Goal: Find specific page/section: Find specific page/section

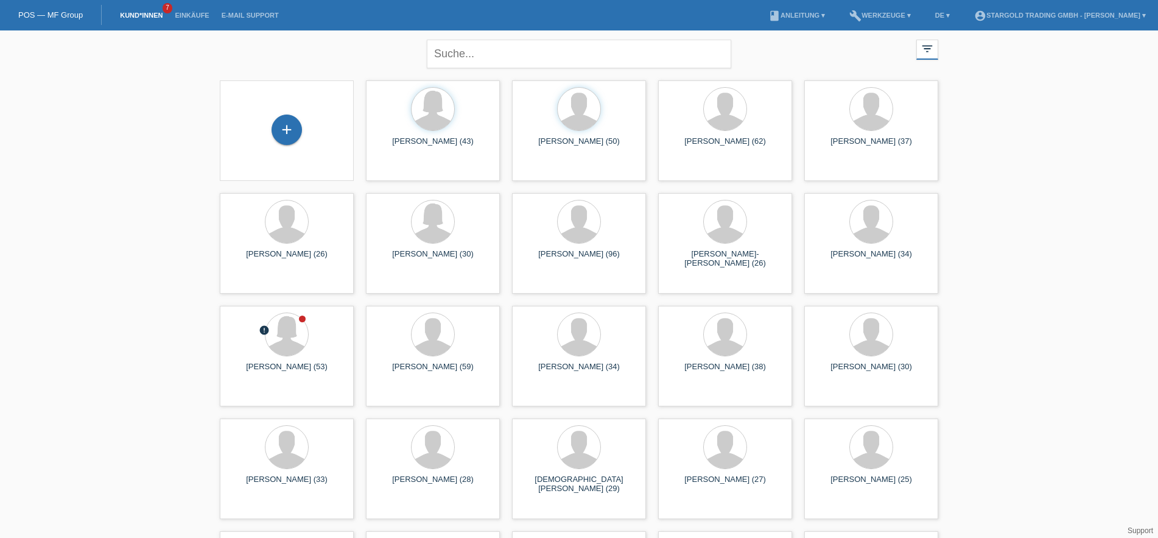
click at [97, 172] on div "close filter_list view_module Alle Kund*innen anzeigen star Markierte [PERSON_N…" at bounding box center [579, 333] width 1158 height 607
click at [153, 16] on link "Kund*innen" at bounding box center [141, 15] width 55 height 7
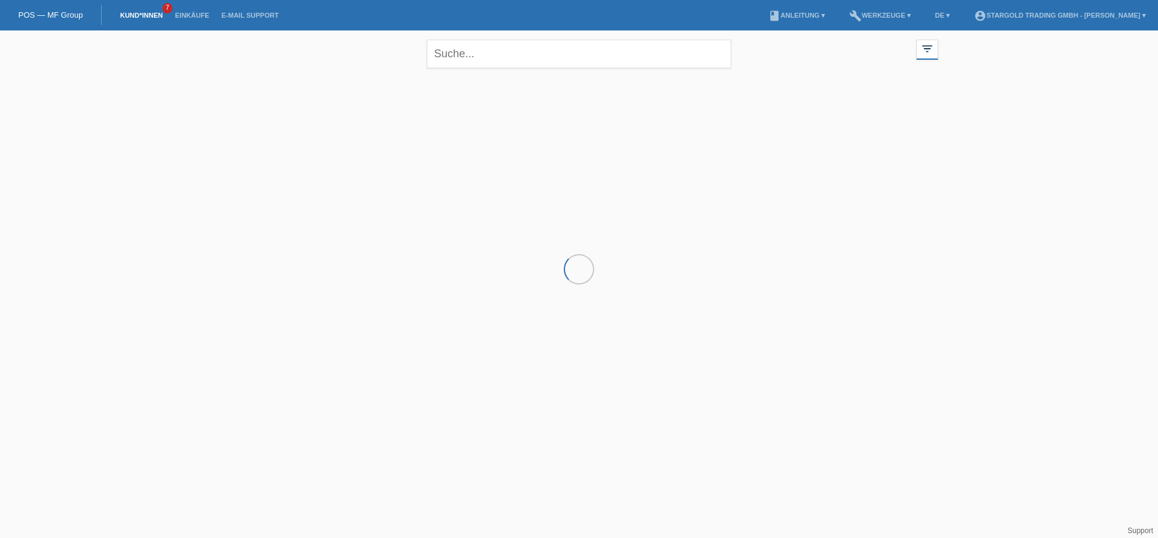
click at [186, 11] on li "Einkäufe" at bounding box center [192, 15] width 46 height 31
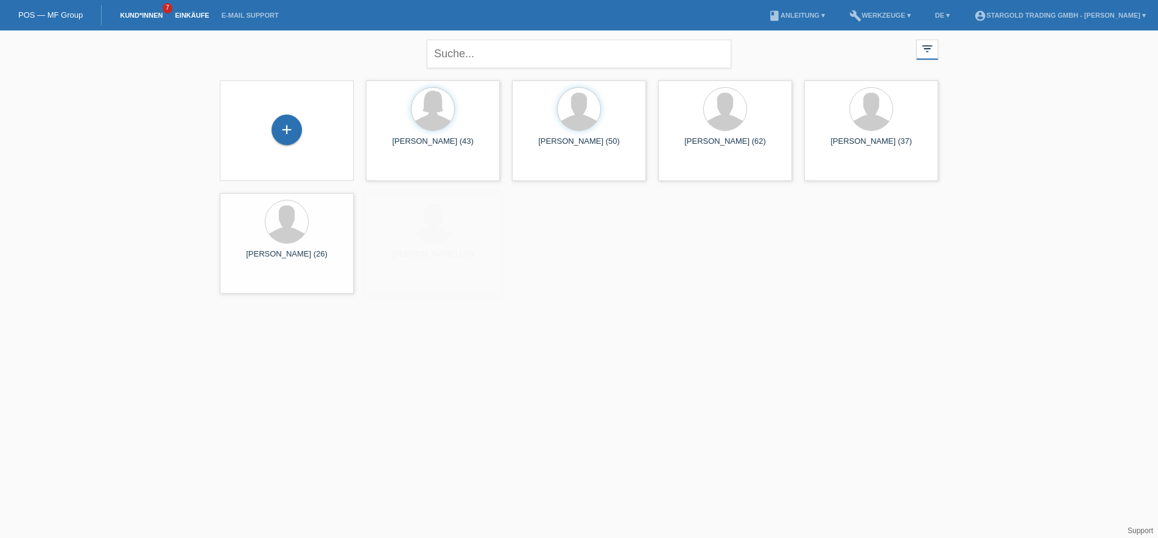
click at [186, 14] on link "Einkäufe" at bounding box center [192, 15] width 46 height 7
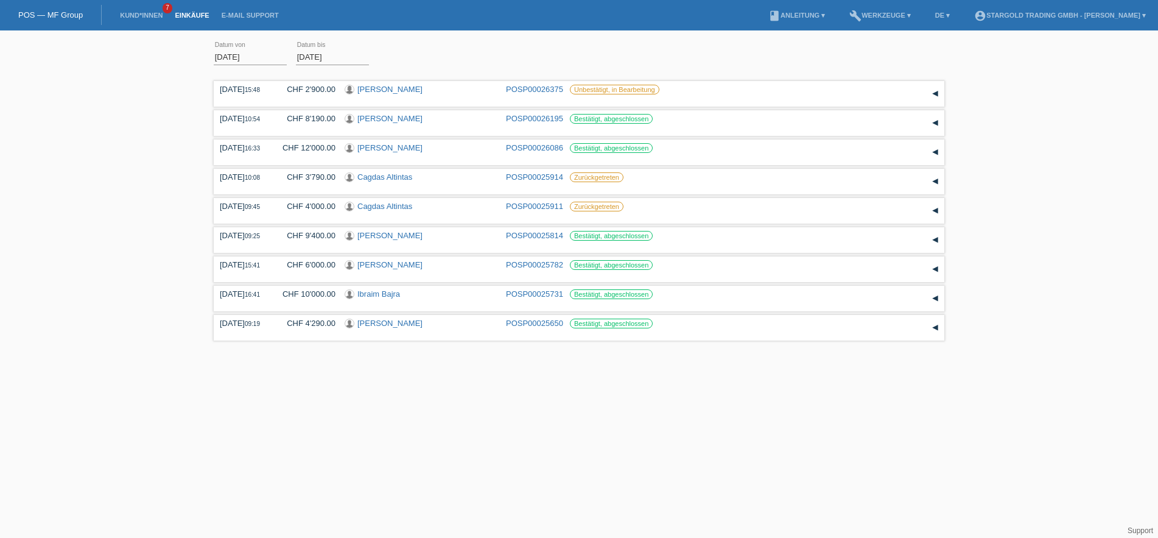
click at [98, 197] on div "01.08.2025 error Datum von 27.08.2025 error Datum bis Übernehmen 15:48 Datum" at bounding box center [579, 191] width 1158 height 308
